Goal: Communication & Community: Answer question/provide support

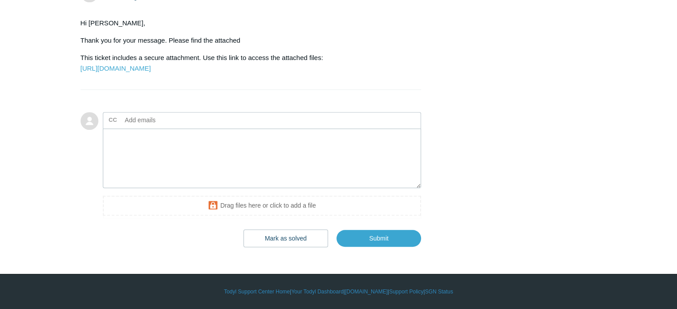
scroll to position [568, 0]
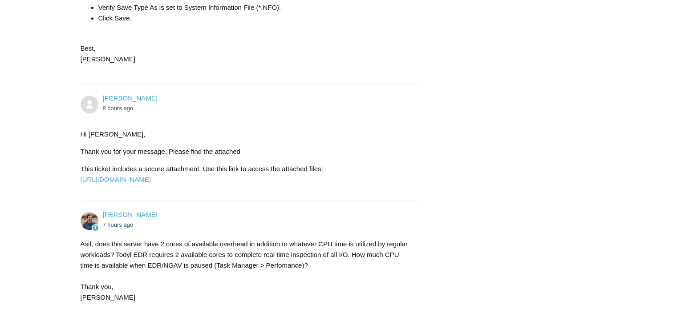
scroll to position [623, 0]
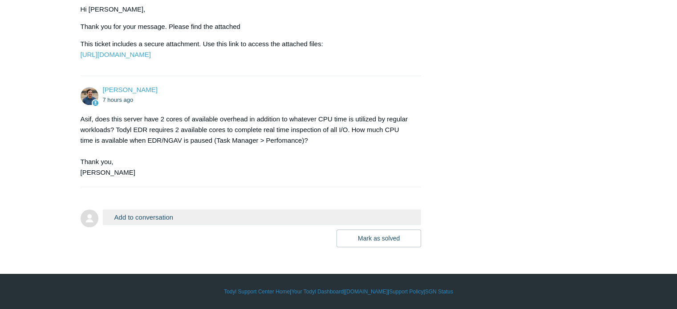
click at [137, 225] on button "Add to conversation" at bounding box center [262, 217] width 318 height 16
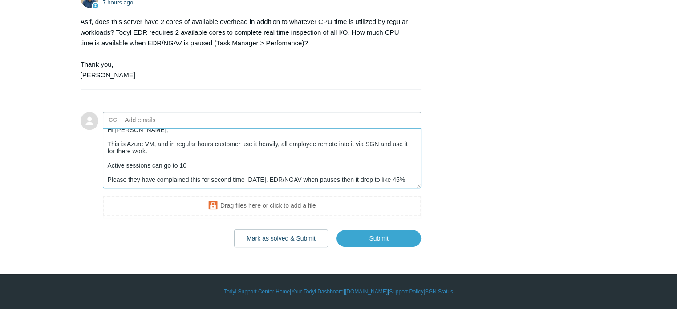
scroll to position [0, 0]
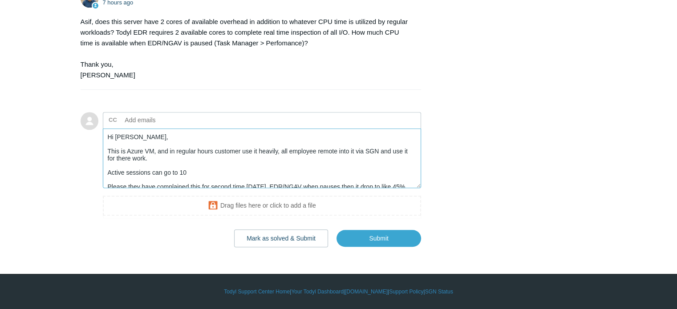
type textarea "Hi Spencer, This is Azure VM, and in regular hours customer use it heavily, all…"
click at [156, 127] on input "text" at bounding box center [169, 119] width 96 height 13
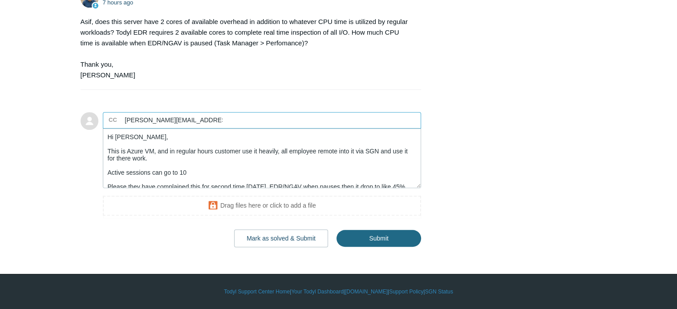
type input "jayson@jaytecsolutions.com"
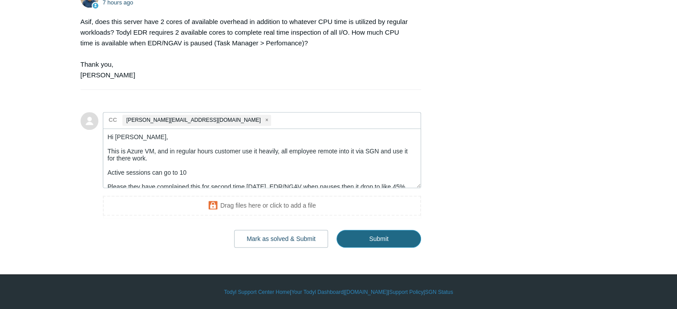
click at [369, 248] on input "Submit" at bounding box center [378, 239] width 85 height 18
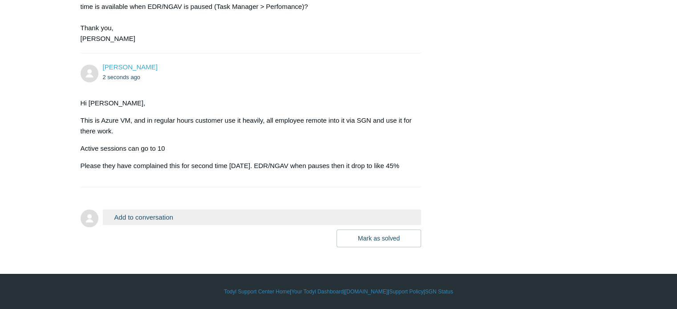
scroll to position [623, 0]
